Goal: Contribute content

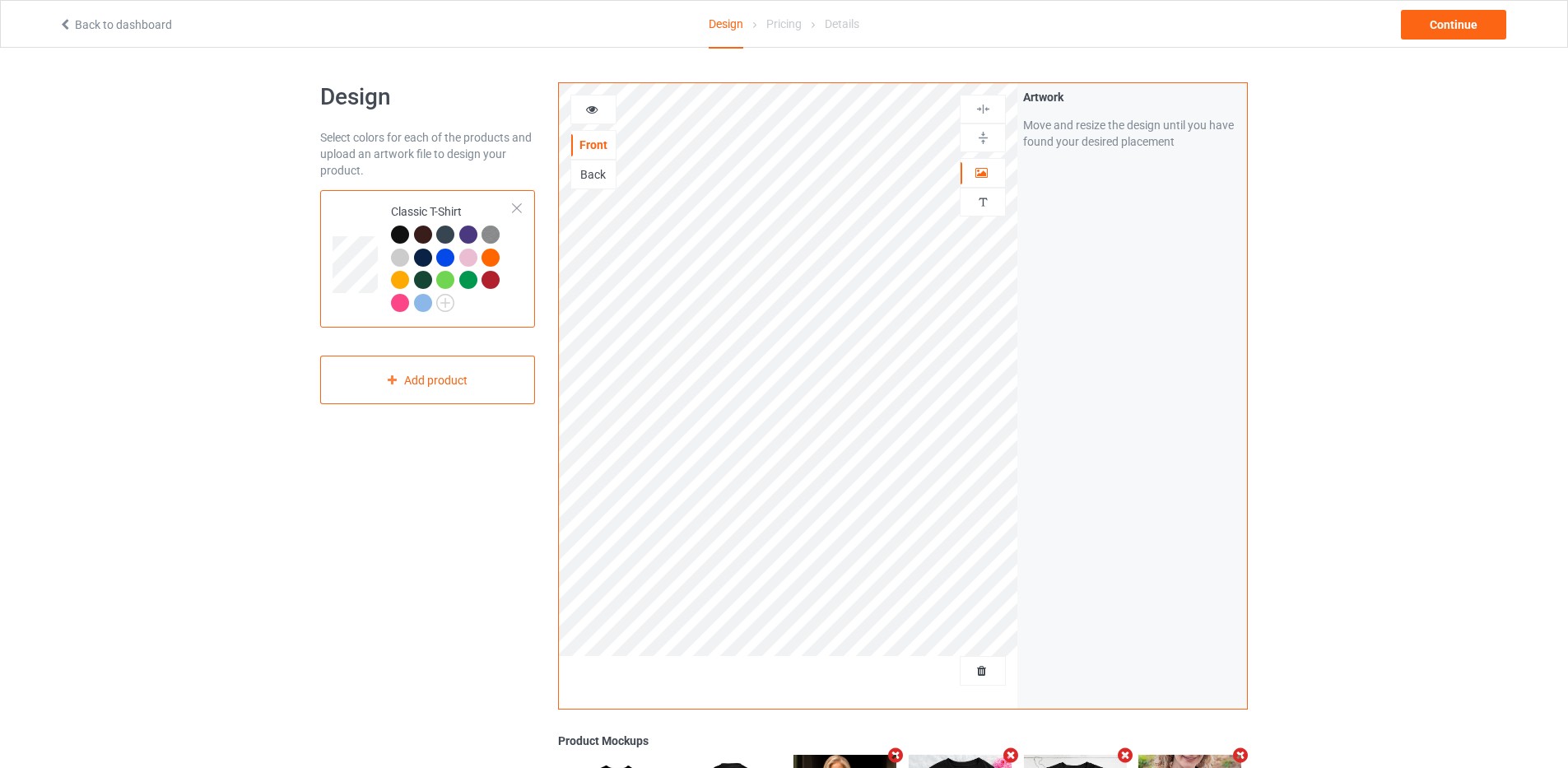
click at [980, 658] on div at bounding box center [983, 671] width 46 height 30
click at [987, 678] on span "Delete all designs" at bounding box center [944, 671] width 87 height 14
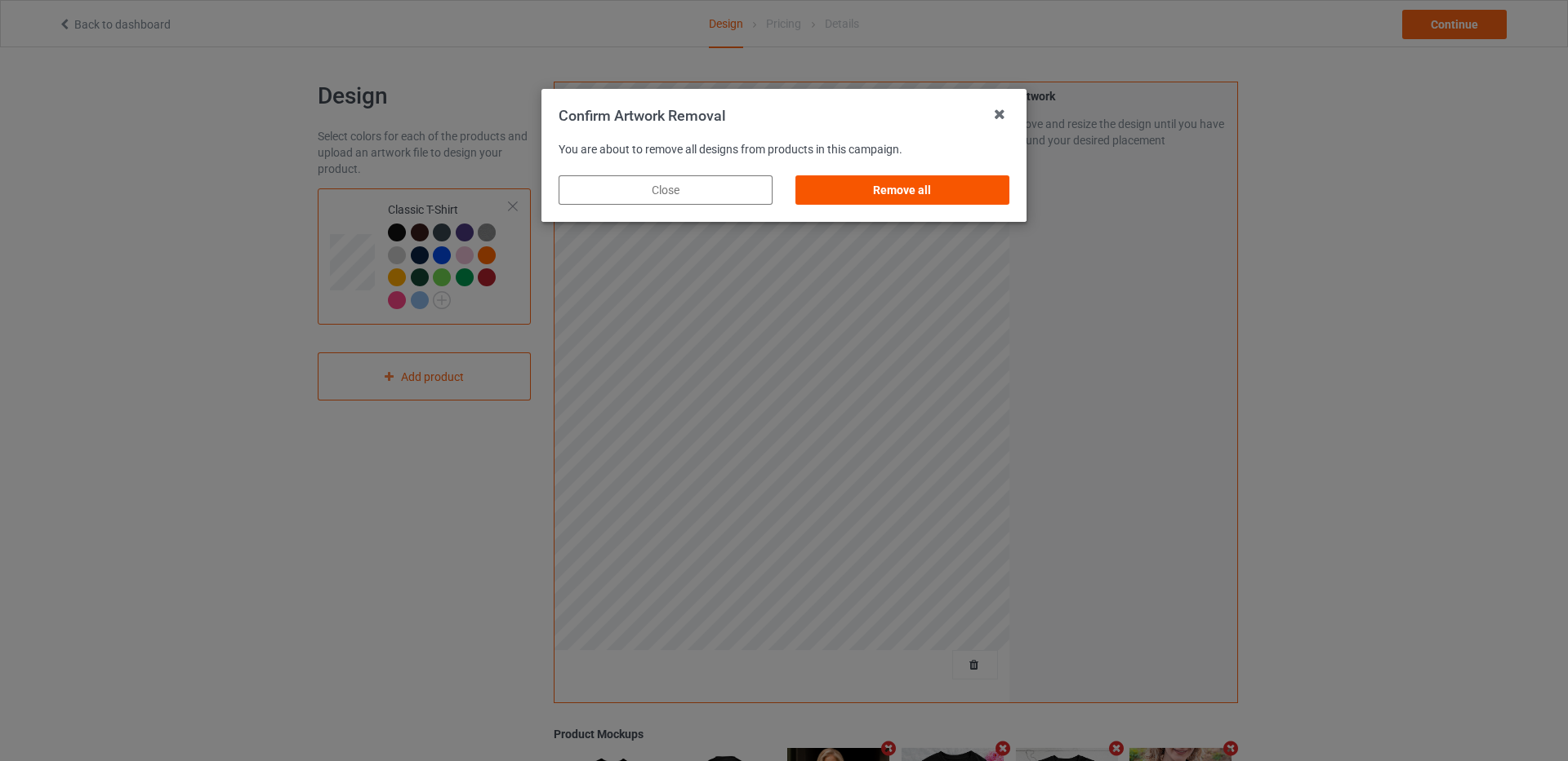
click at [912, 200] on div "Remove all" at bounding box center [901, 190] width 214 height 30
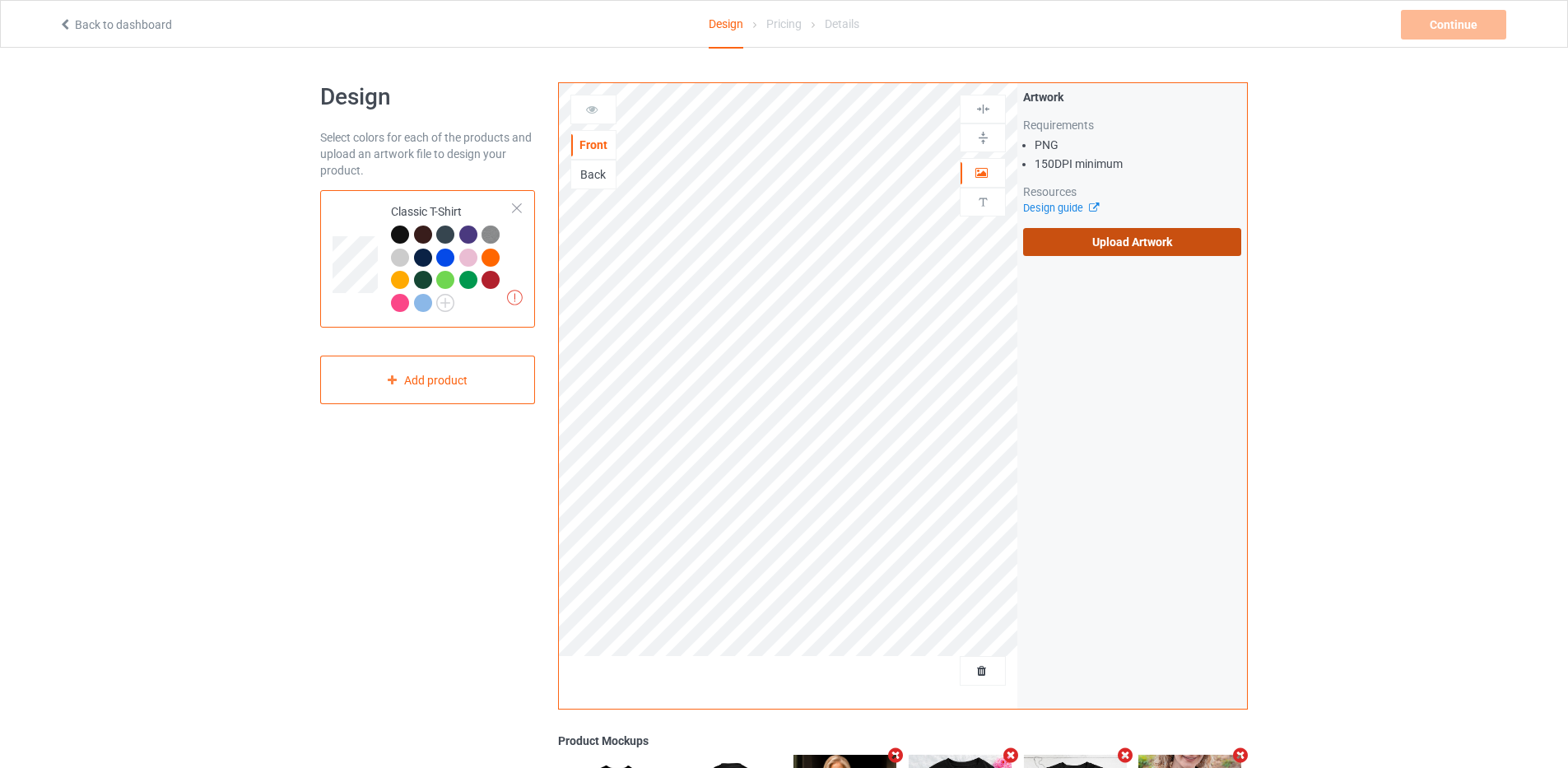
click at [1051, 237] on label "Upload Artwork" at bounding box center [1132, 242] width 218 height 28
click at [0, 0] on input "Upload Artwork" at bounding box center [0, 0] width 0 height 0
